Goal: Information Seeking & Learning: Learn about a topic

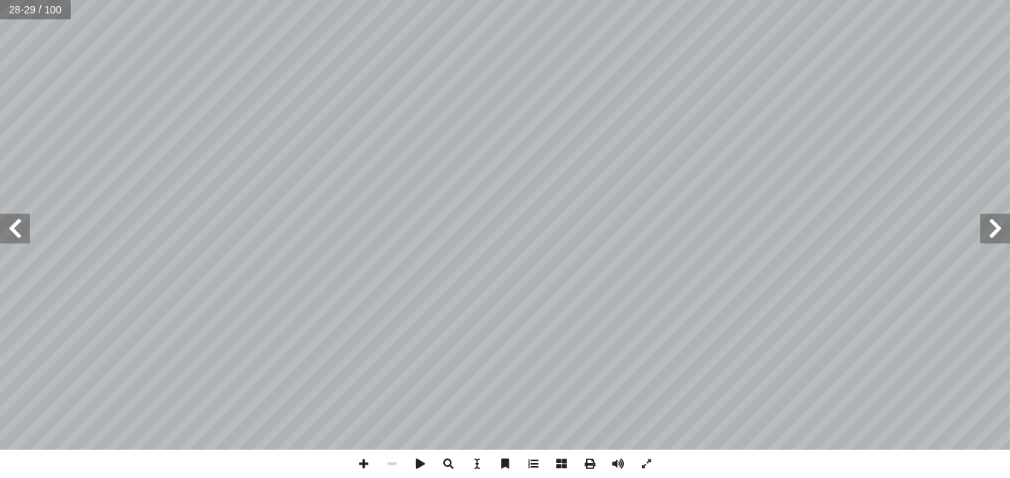
click at [19, 242] on span at bounding box center [15, 228] width 30 height 30
click at [16, 230] on span at bounding box center [15, 228] width 30 height 30
click at [996, 234] on span at bounding box center [995, 228] width 30 height 30
click at [22, 228] on span at bounding box center [15, 228] width 30 height 30
